Goal: Find specific page/section: Find specific page/section

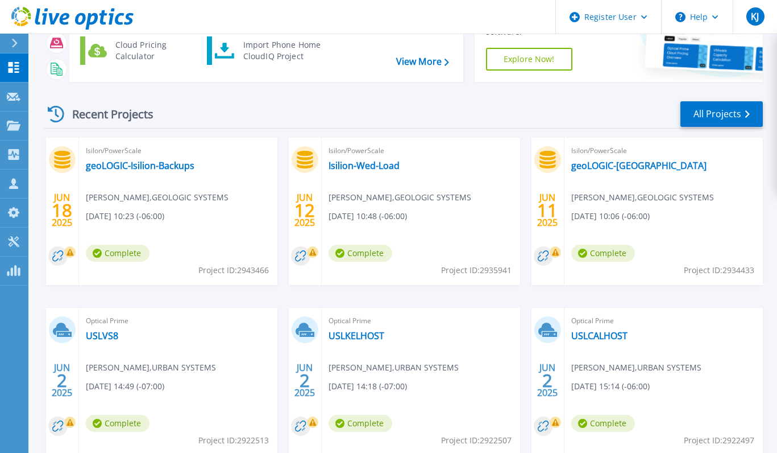
scroll to position [114, 0]
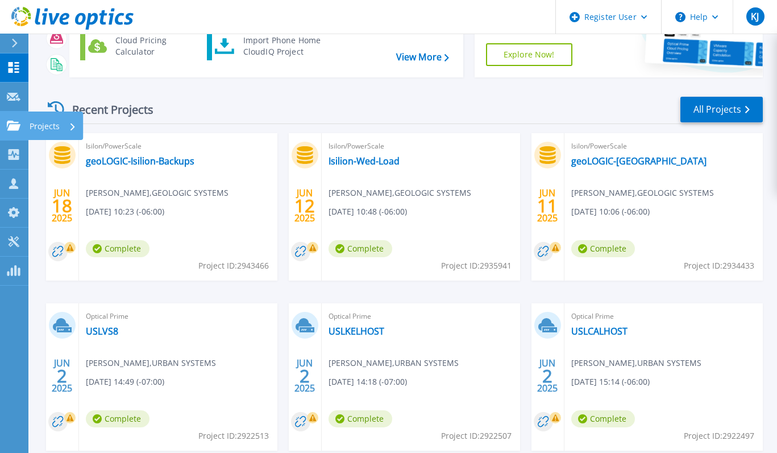
click at [15, 128] on icon at bounding box center [14, 126] width 14 height 10
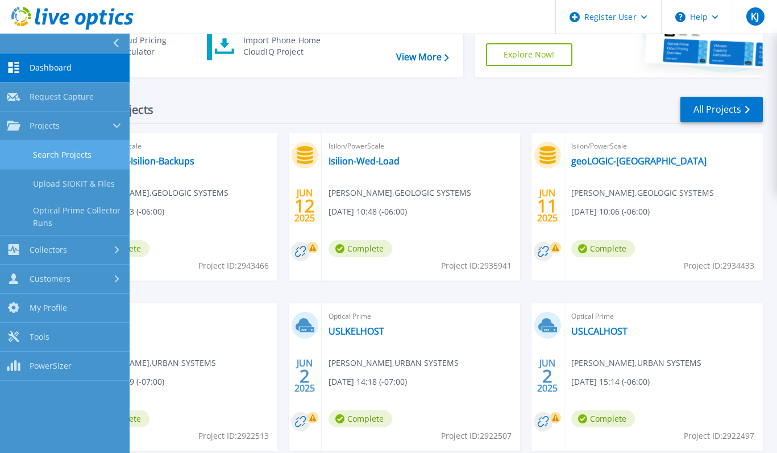
click at [44, 152] on link "Search Projects" at bounding box center [65, 154] width 130 height 29
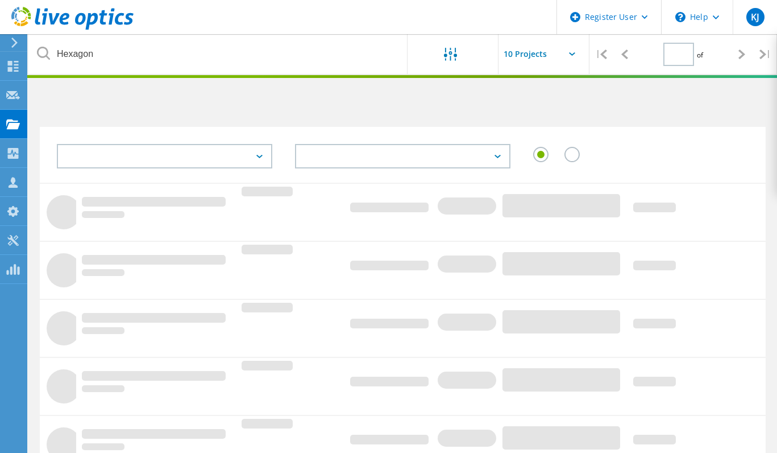
type input "1"
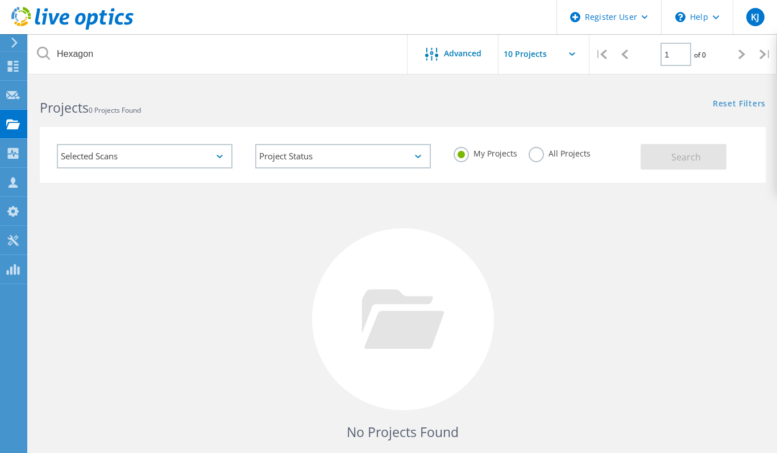
click at [539, 157] on label "All Projects" at bounding box center [560, 152] width 62 height 11
click at [0, 0] on input "All Projects" at bounding box center [0, 0] width 0 height 0
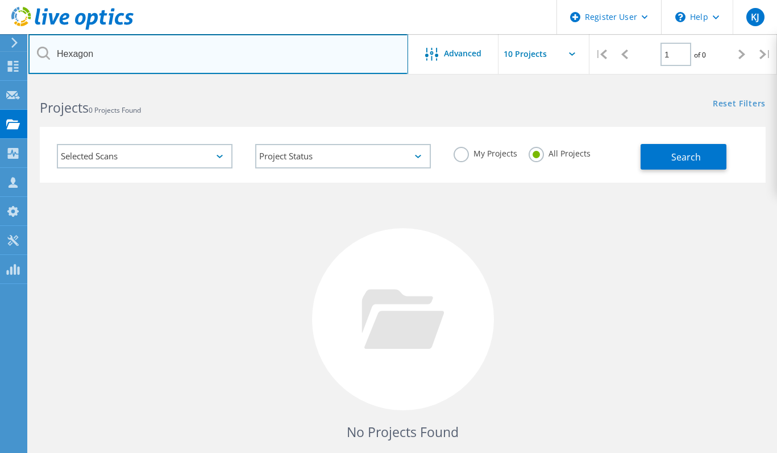
click at [287, 43] on input "Hexagon" at bounding box center [218, 54] width 380 height 40
type input "Trimac"
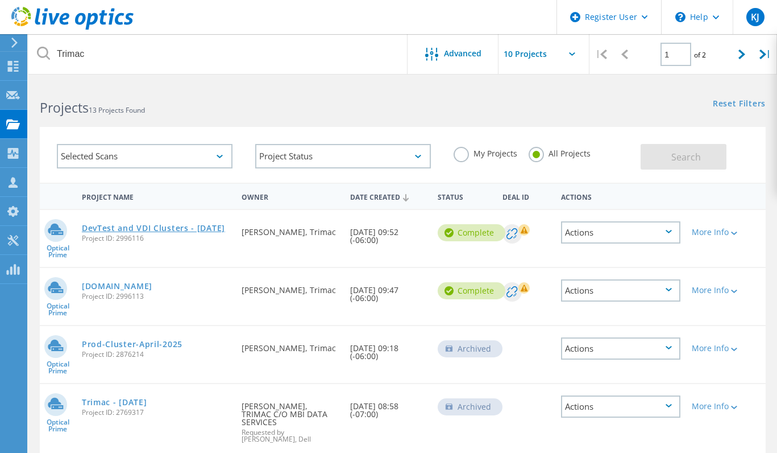
click at [143, 232] on link "DevTest and VDI Clusters - [DATE]" at bounding box center [153, 228] width 143 height 8
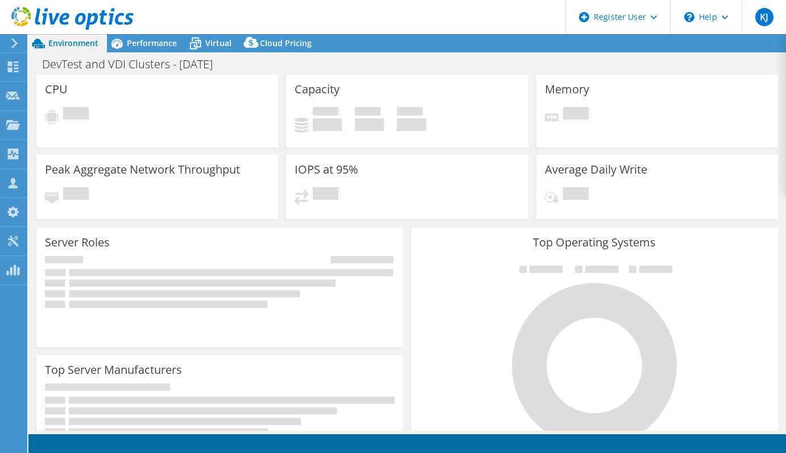
select select "USD"
